Goal: Check status: Check status

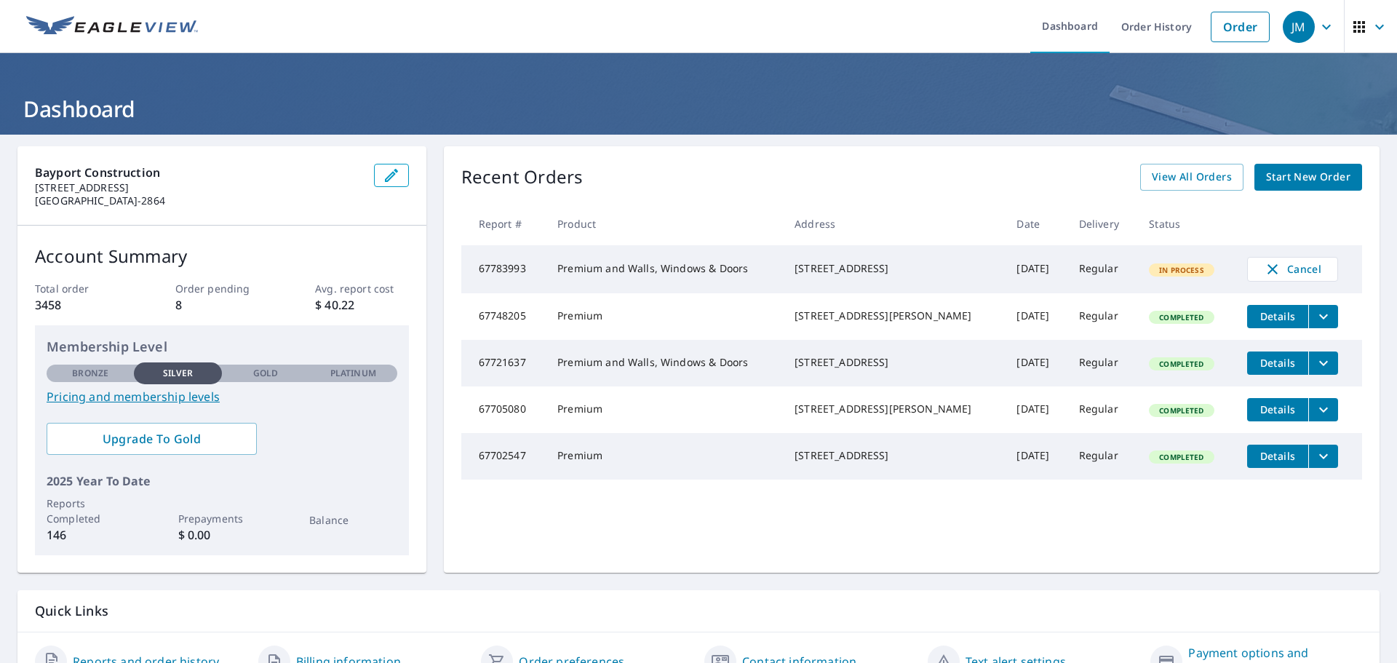
click at [1371, 31] on icon "button" at bounding box center [1379, 26] width 17 height 17
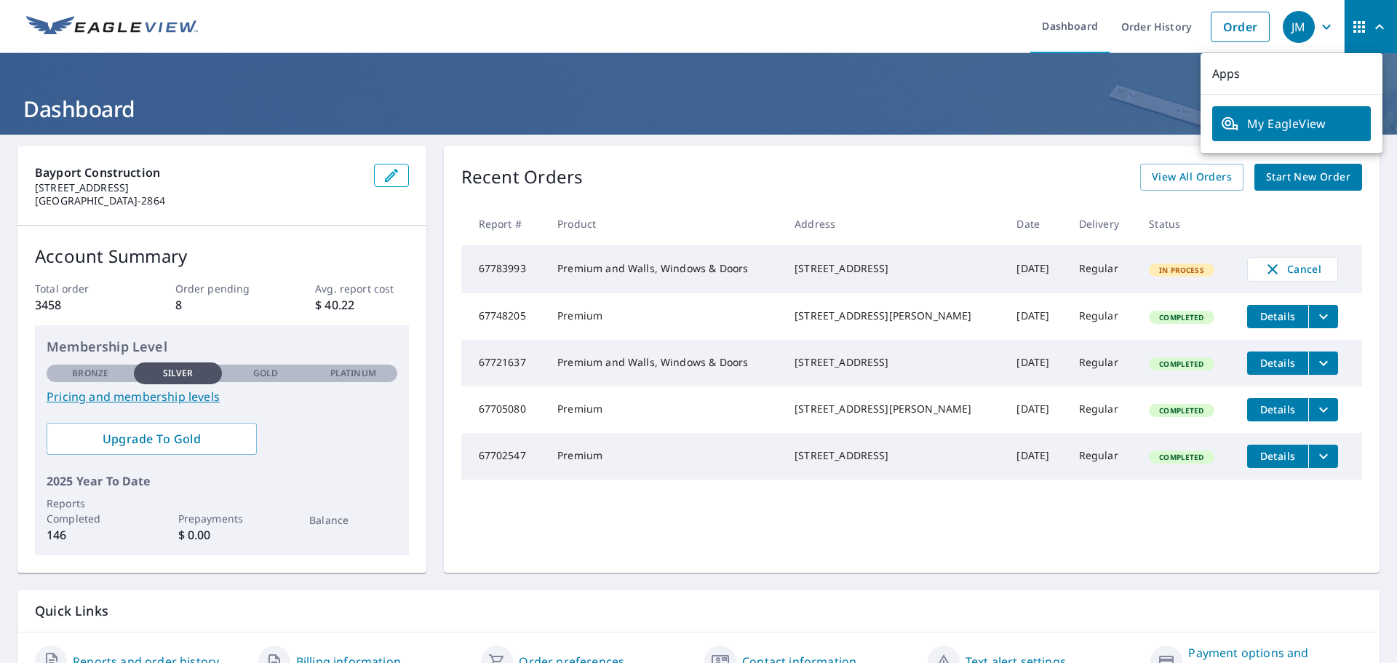
click at [1266, 536] on div "Recent Orders View All Orders Start New Order Report # Product Address Date Del…" at bounding box center [912, 359] width 936 height 426
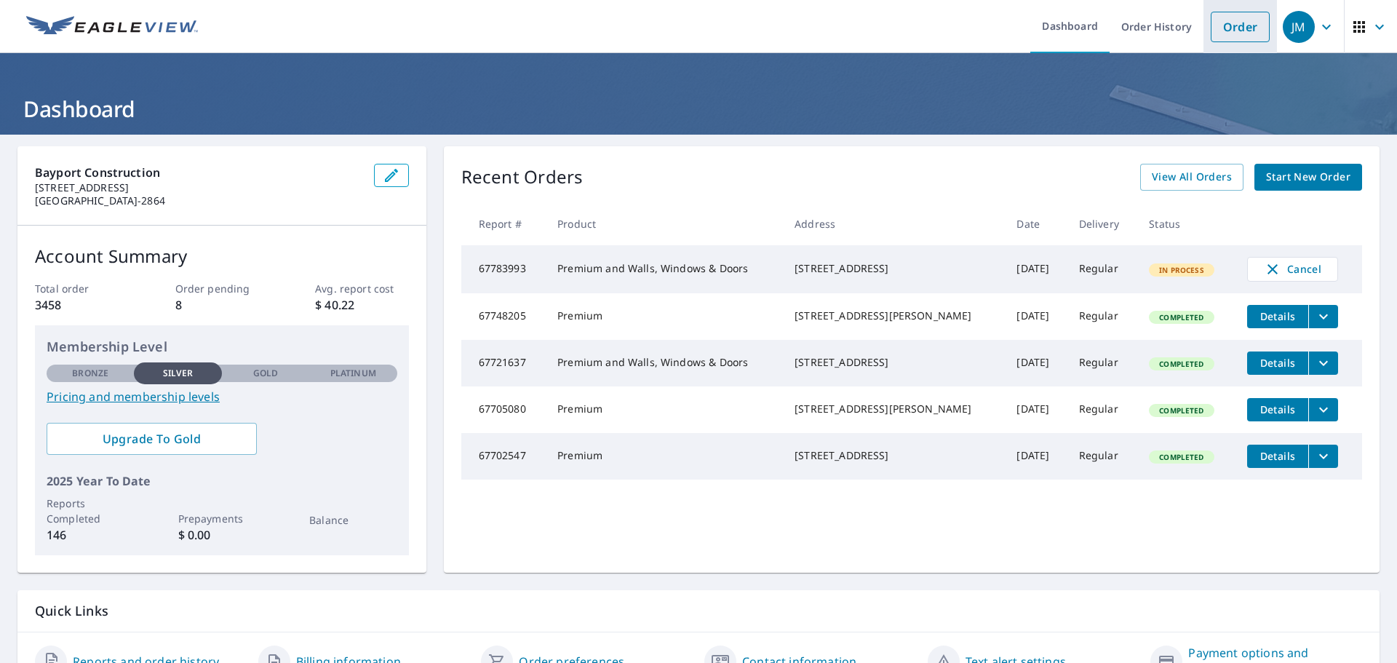
click at [1233, 23] on link "Order" at bounding box center [1240, 27] width 59 height 31
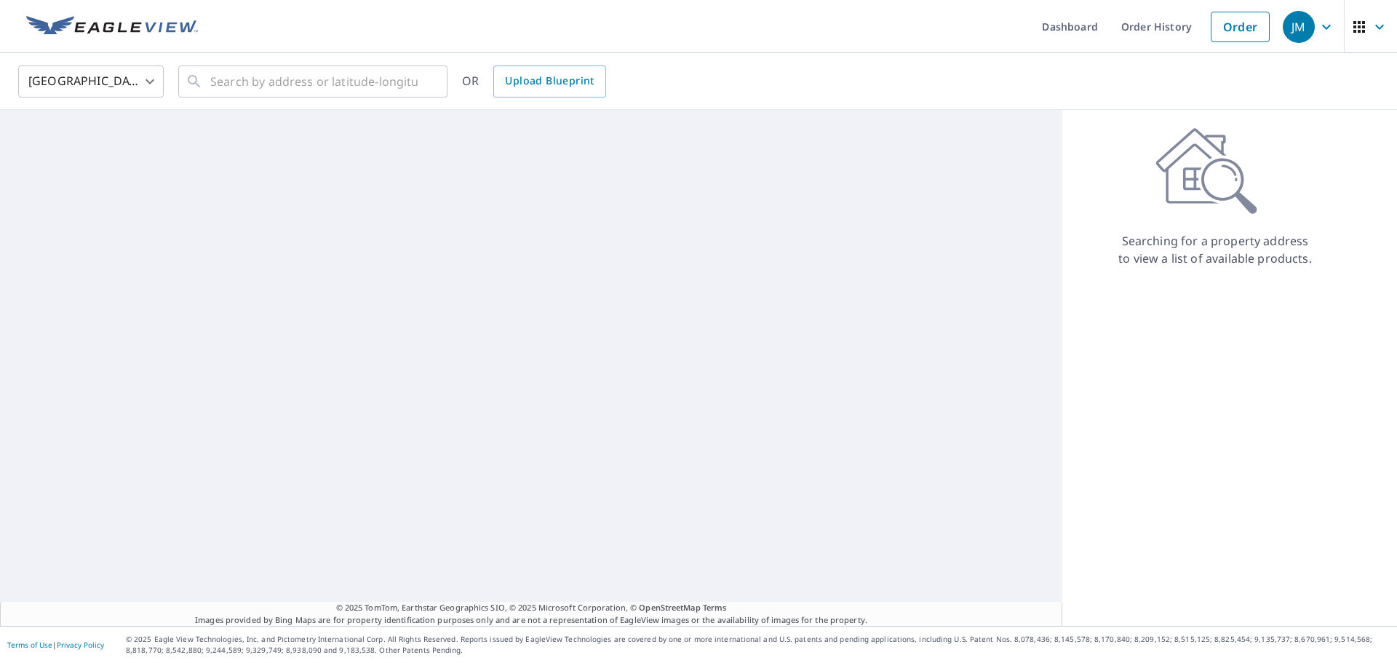
click at [1283, 33] on div "JM" at bounding box center [1299, 27] width 32 height 32
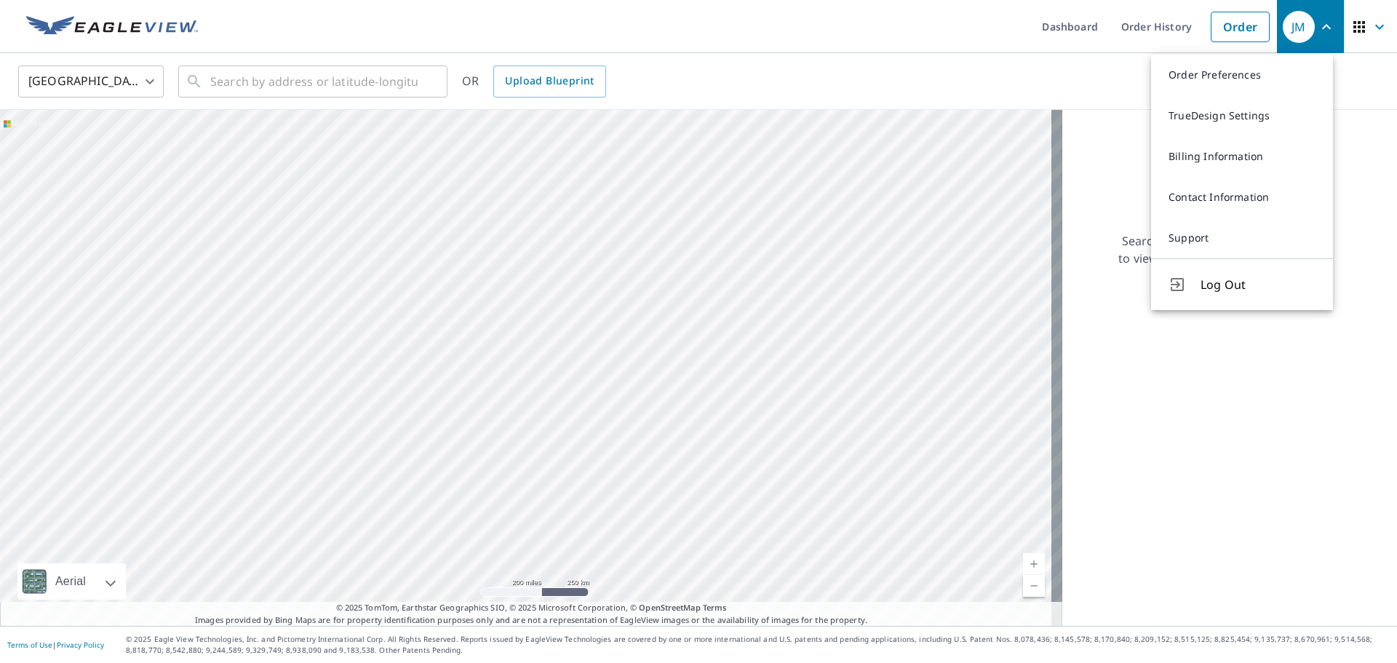
click at [1371, 26] on icon "button" at bounding box center [1379, 26] width 17 height 17
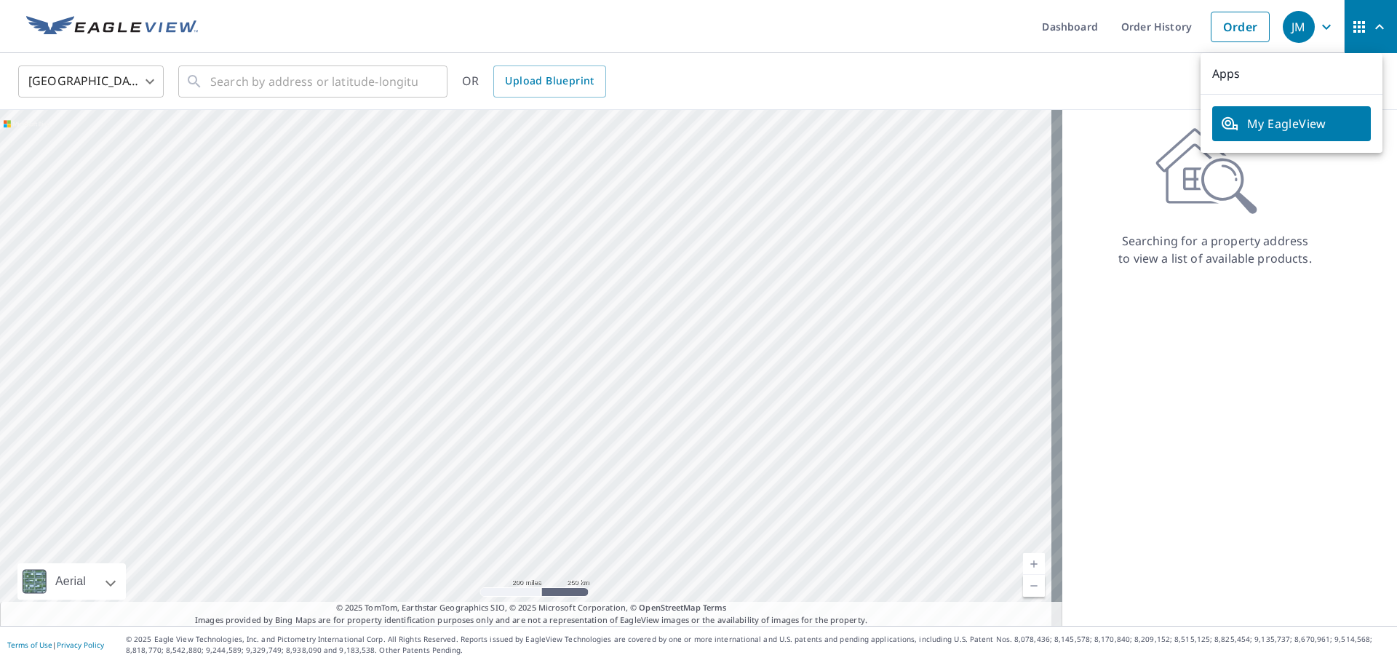
click at [1350, 23] on icon "button" at bounding box center [1358, 26] width 17 height 17
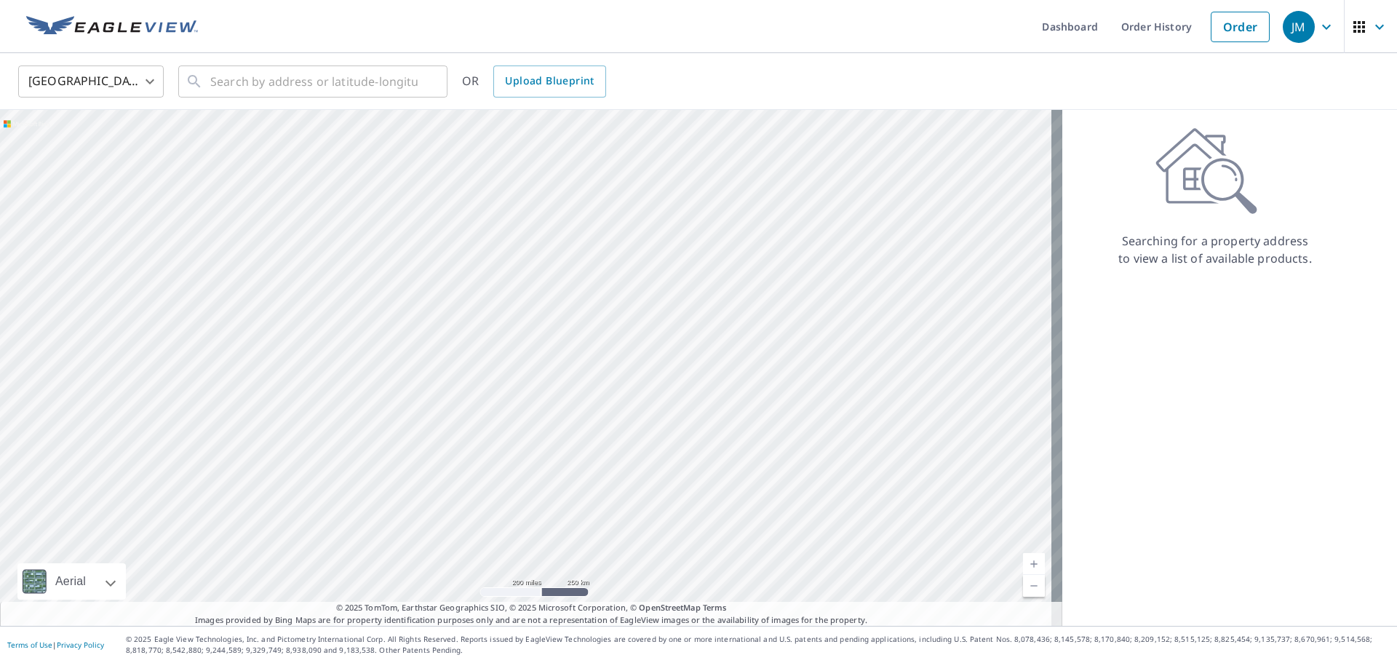
click at [1350, 23] on icon "button" at bounding box center [1358, 26] width 17 height 17
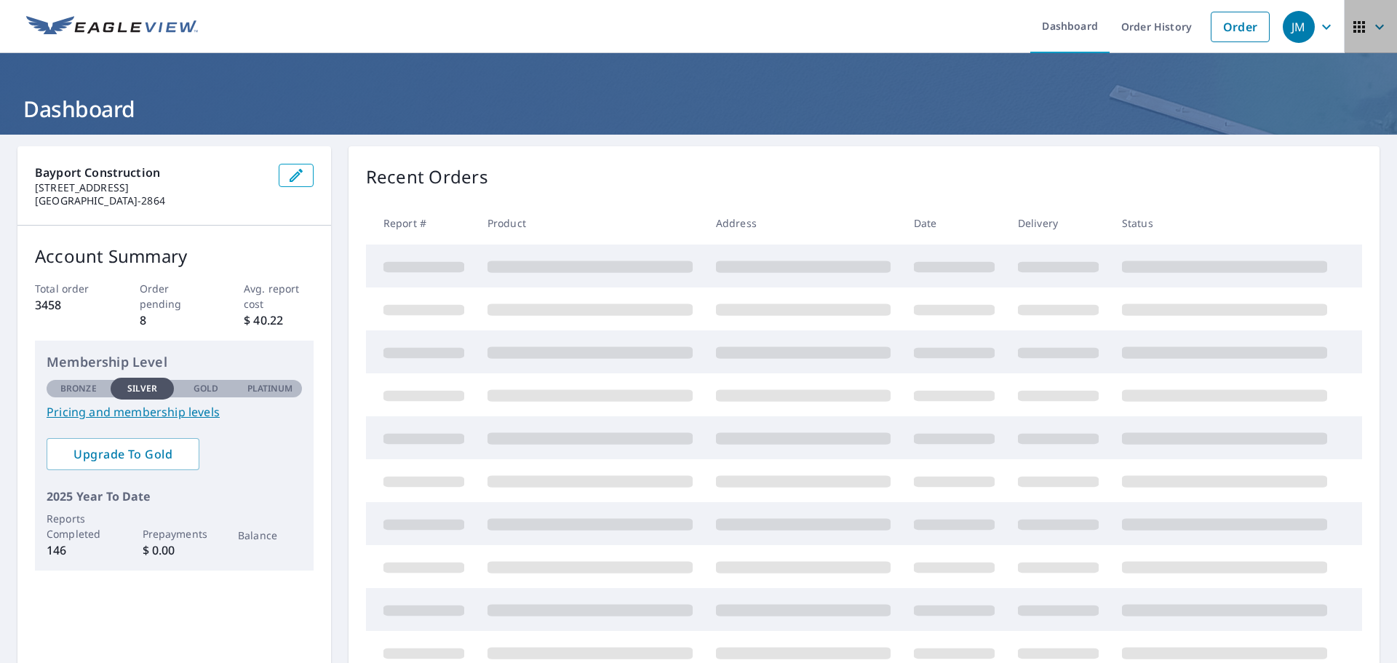
click at [1350, 29] on icon "button" at bounding box center [1358, 26] width 17 height 17
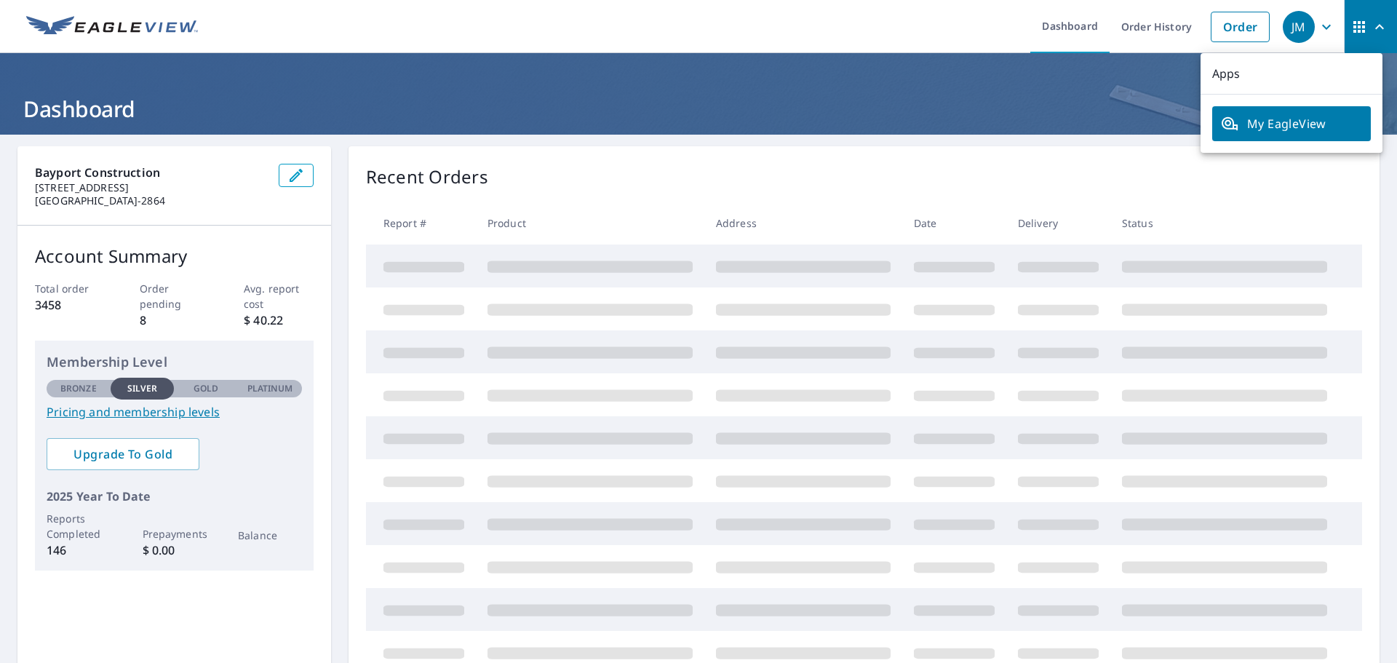
scroll to position [73, 0]
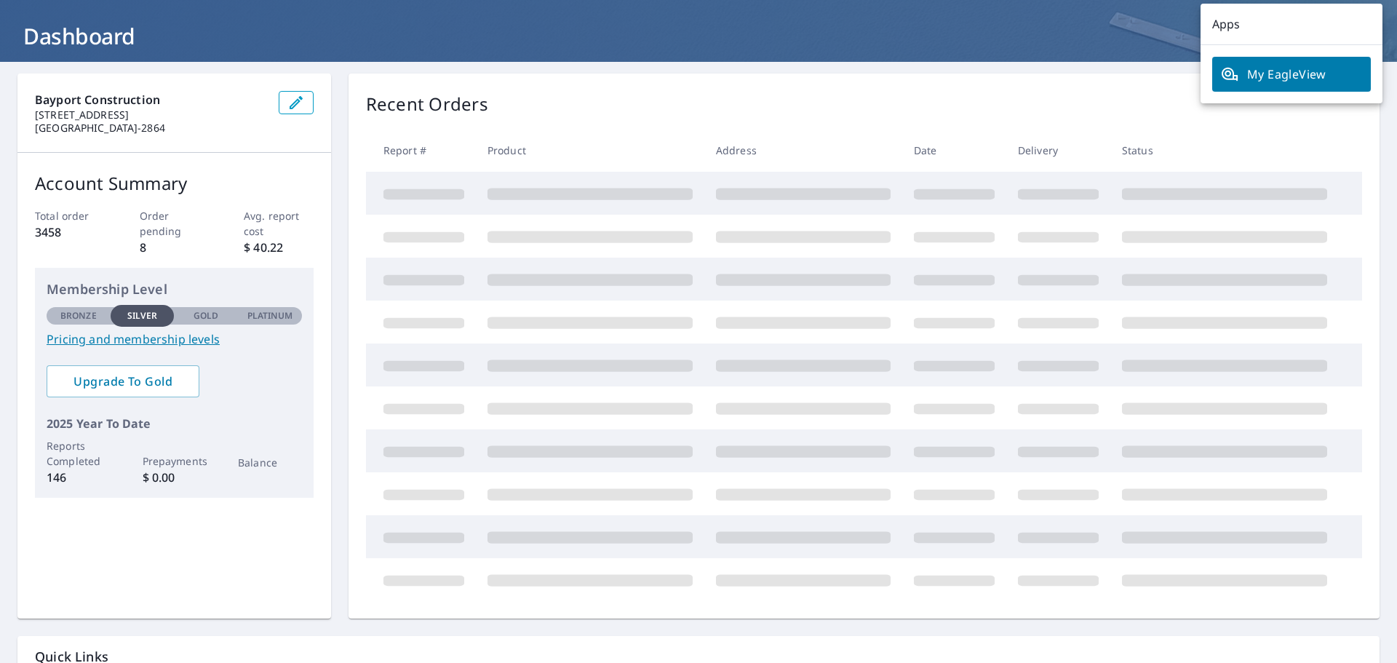
click at [1290, 87] on link "My EagleView" at bounding box center [1291, 74] width 159 height 35
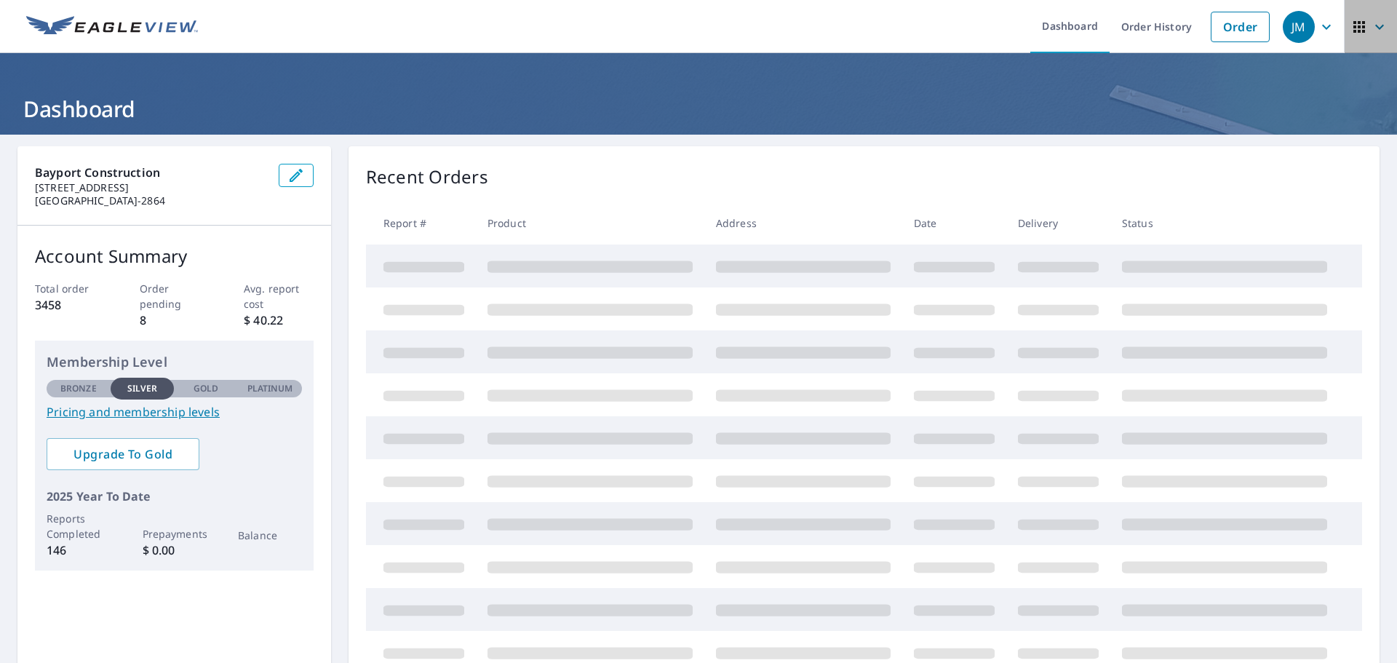
click at [1360, 26] on span "button" at bounding box center [1370, 26] width 41 height 35
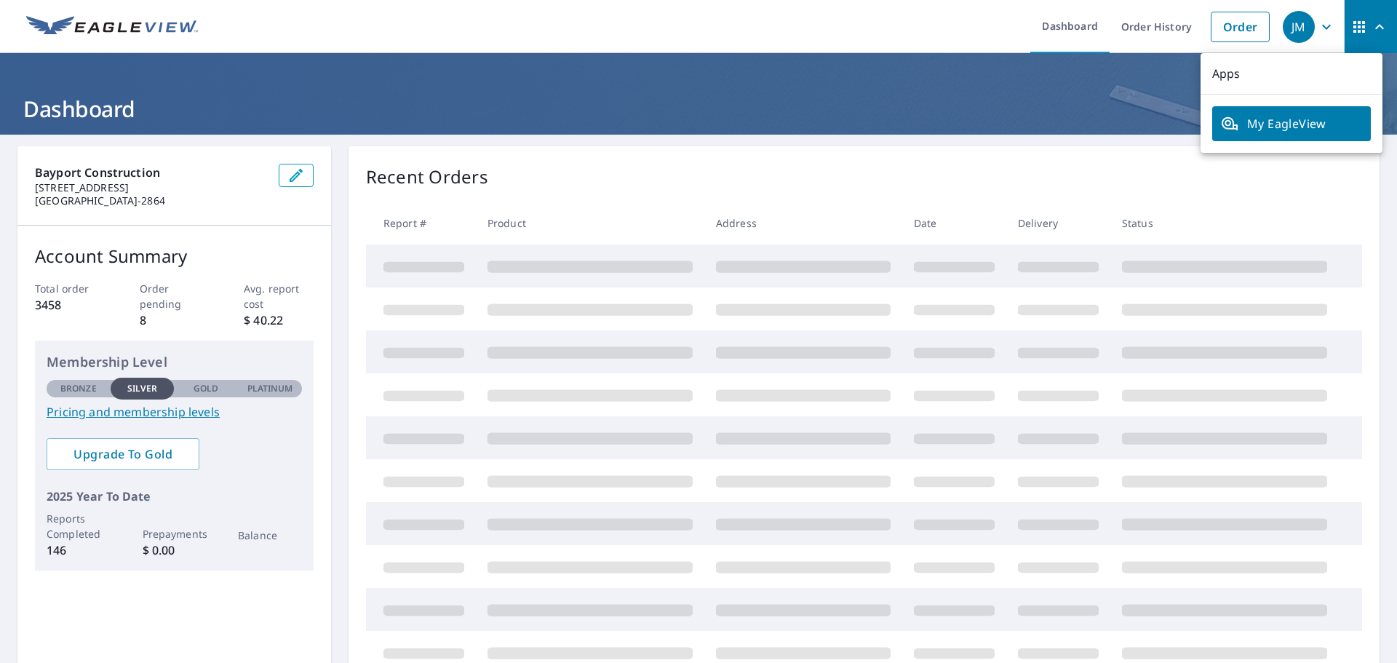
click at [1371, 26] on icon "button" at bounding box center [1379, 26] width 17 height 17
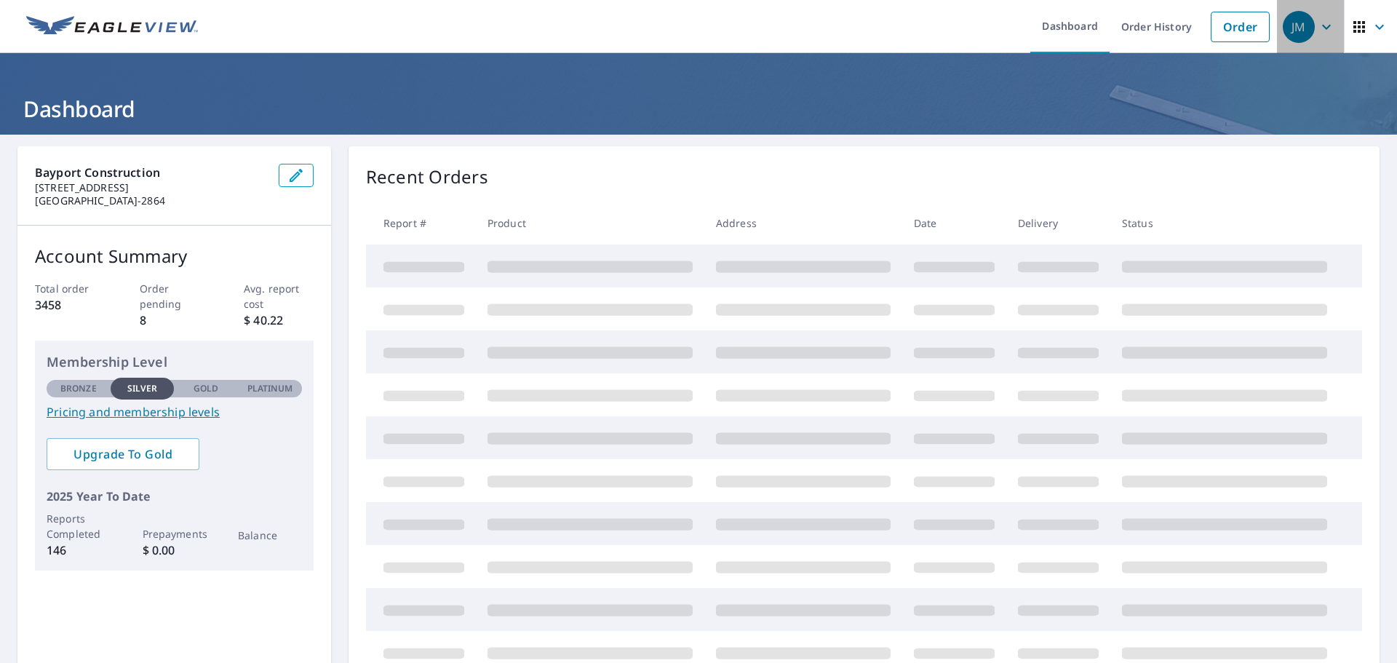
click at [1329, 33] on button "JM" at bounding box center [1310, 26] width 67 height 53
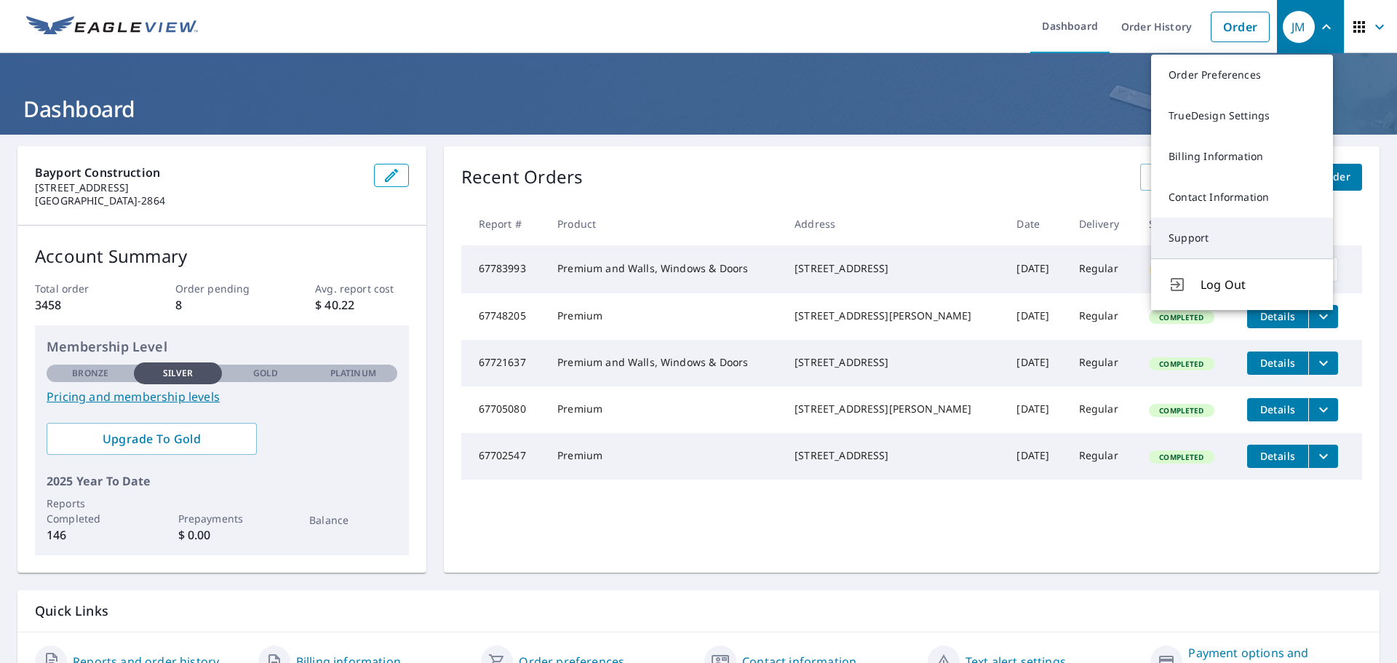
click at [1211, 236] on link "Support" at bounding box center [1242, 238] width 182 height 41
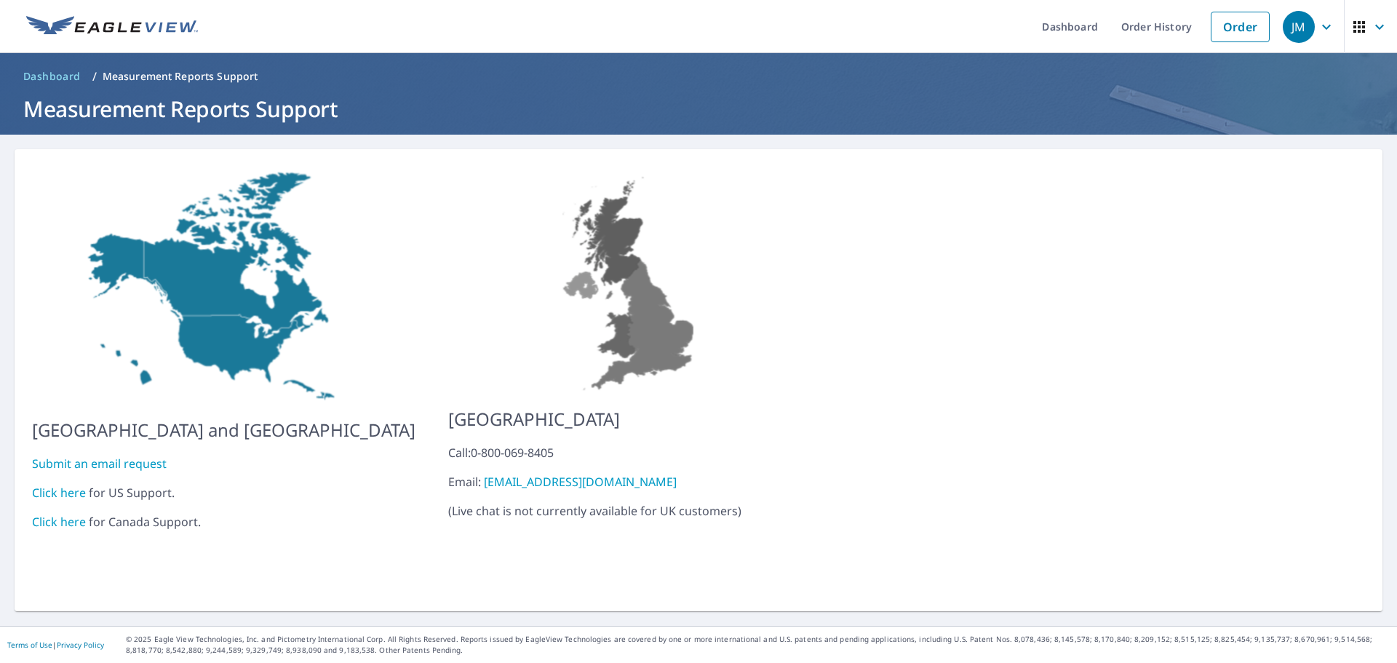
click at [68, 485] on link "Click here" at bounding box center [59, 493] width 54 height 16
click at [1232, 33] on link "Order" at bounding box center [1240, 27] width 59 height 31
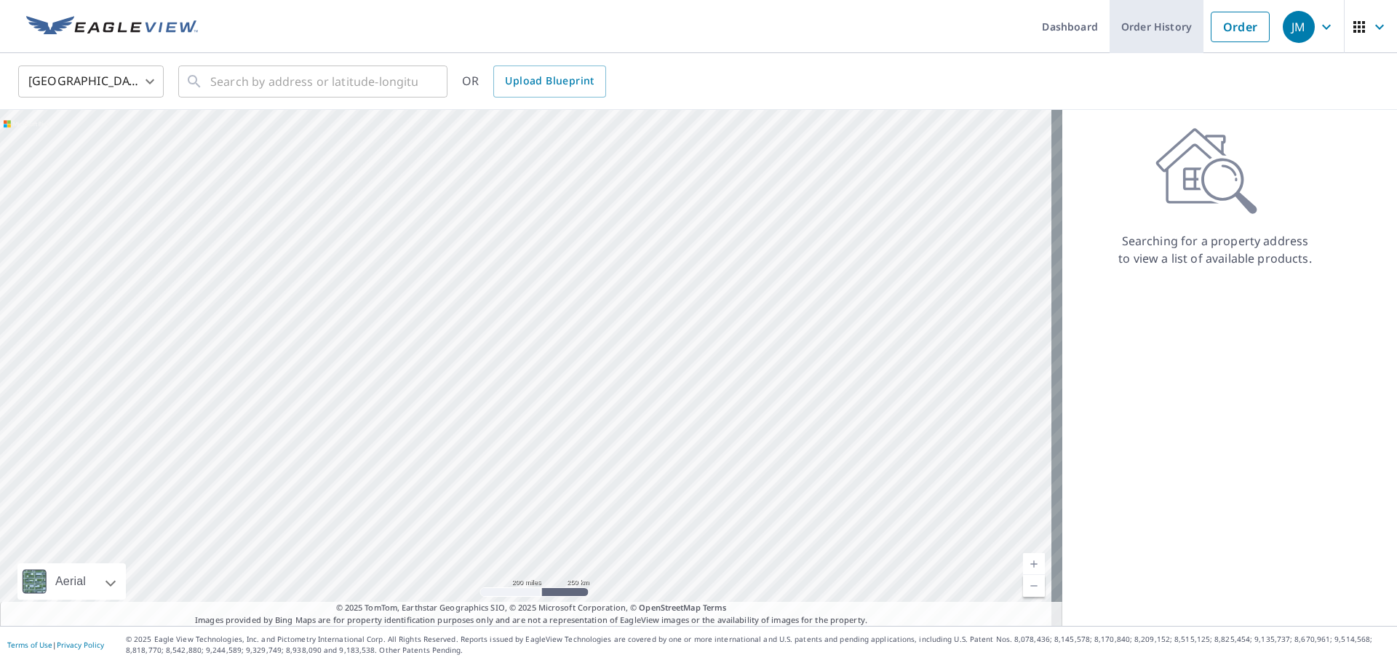
click at [1134, 31] on link "Order History" at bounding box center [1157, 26] width 94 height 53
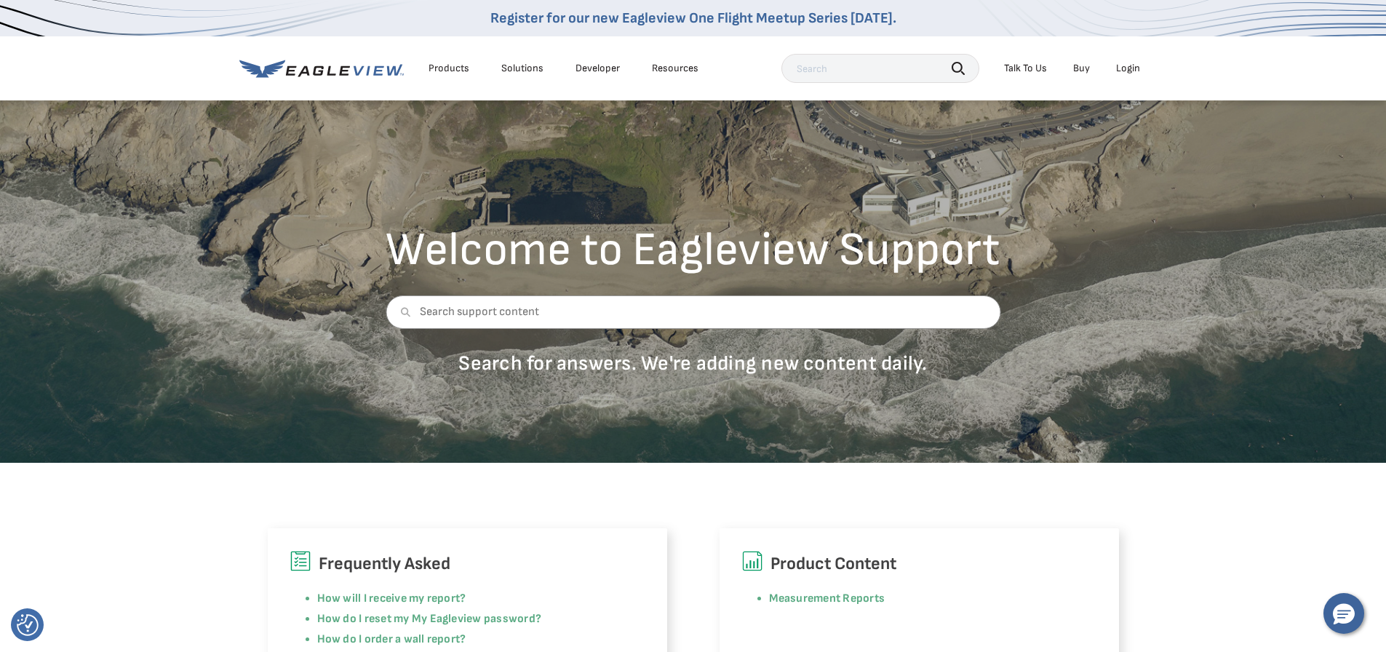
click at [684, 518] on div "Frequently Asked How will I receive my report? How do I reset my My Eagleview p…" at bounding box center [693, 577] width 1386 height 229
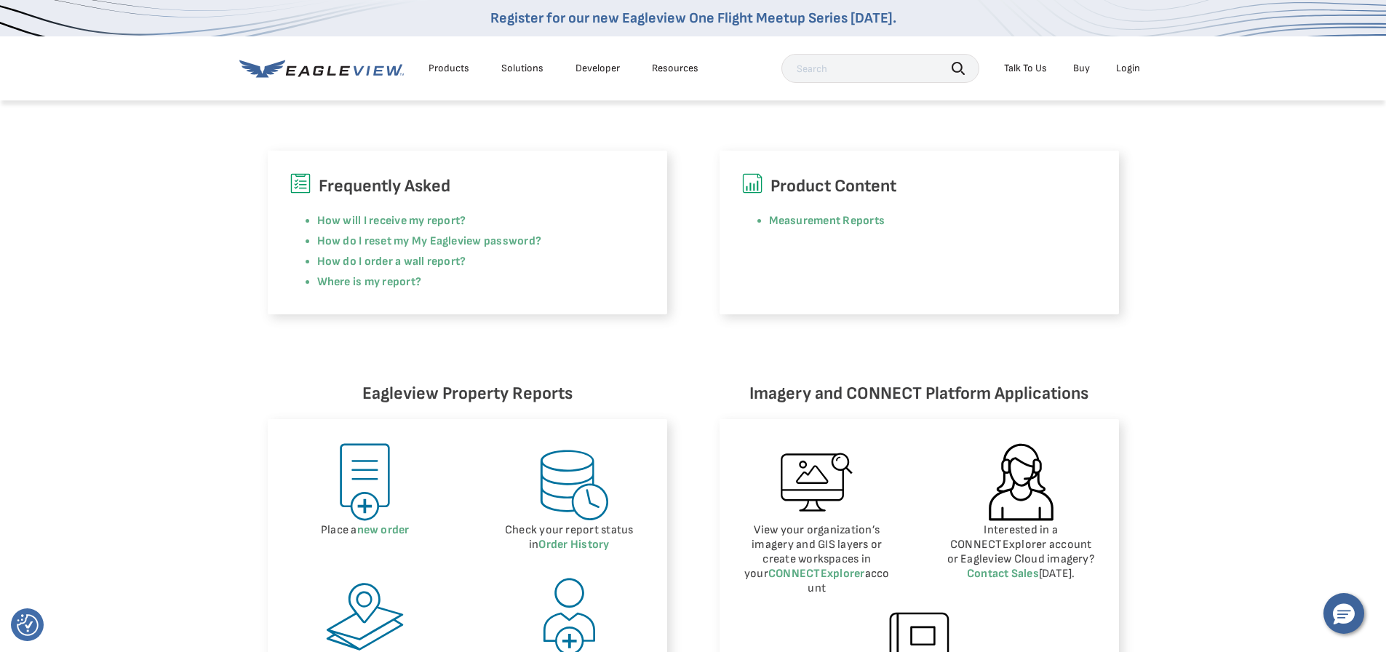
scroll to position [509, 0]
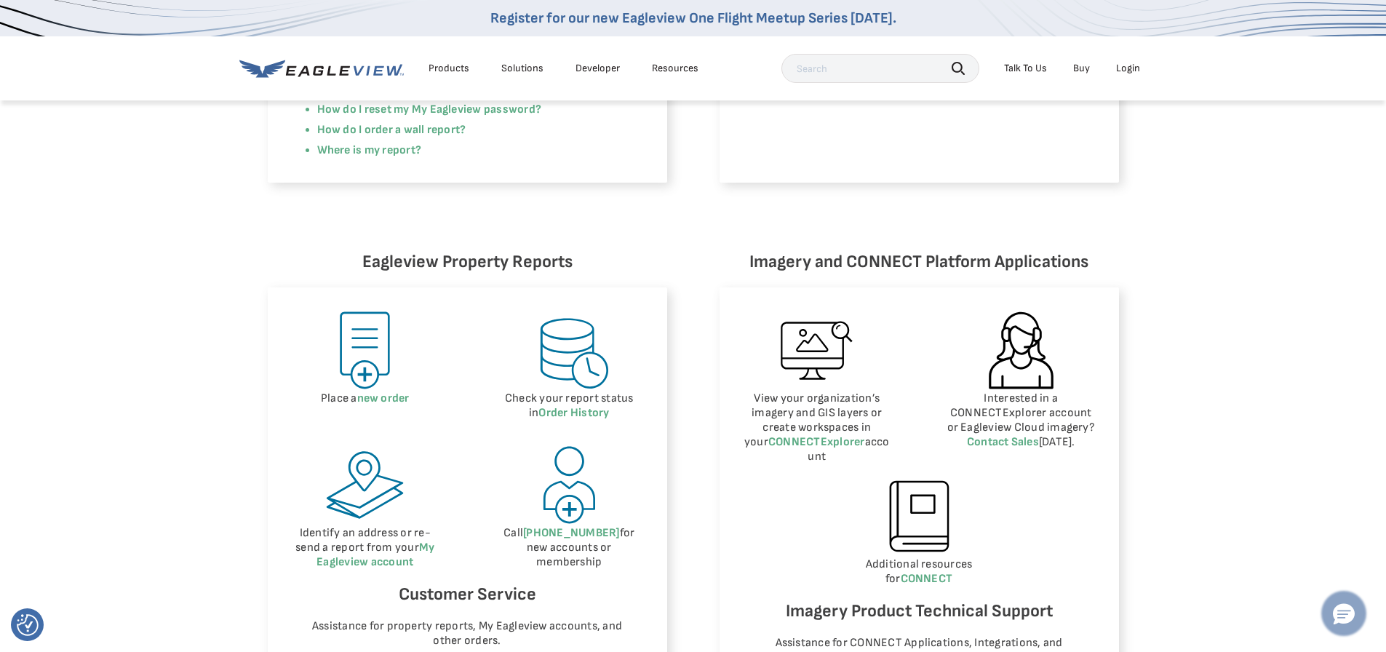
click at [1352, 609] on icon "Hello, have a question? Let’s chat." at bounding box center [1344, 614] width 22 height 21
